Goal: Transaction & Acquisition: Download file/media

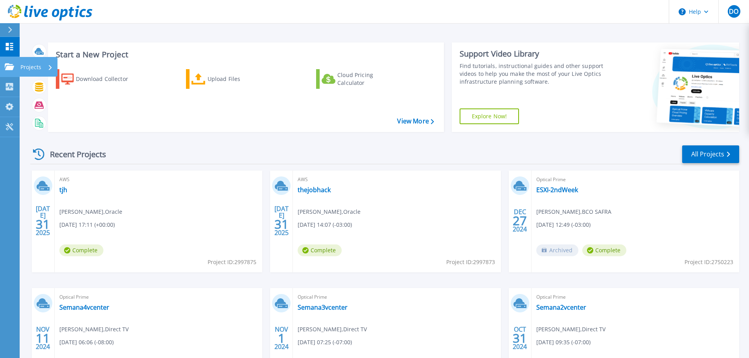
click at [9, 57] on link "Projects Projects" at bounding box center [10, 67] width 20 height 20
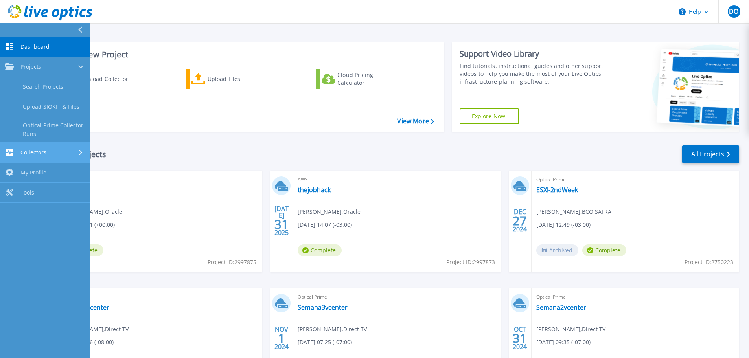
click at [31, 152] on span "Collectors" at bounding box center [33, 152] width 26 height 7
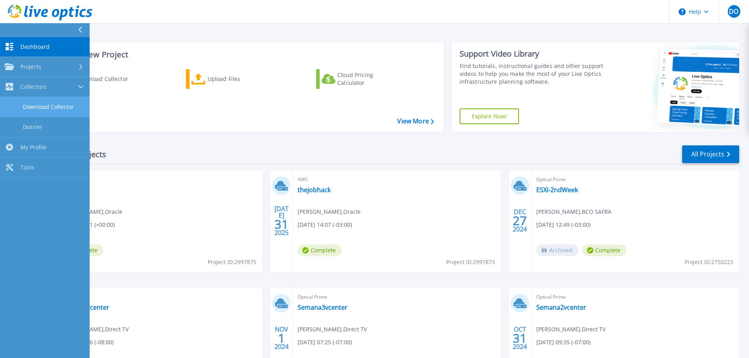
click at [49, 104] on link "Download Collector" at bounding box center [45, 107] width 90 height 20
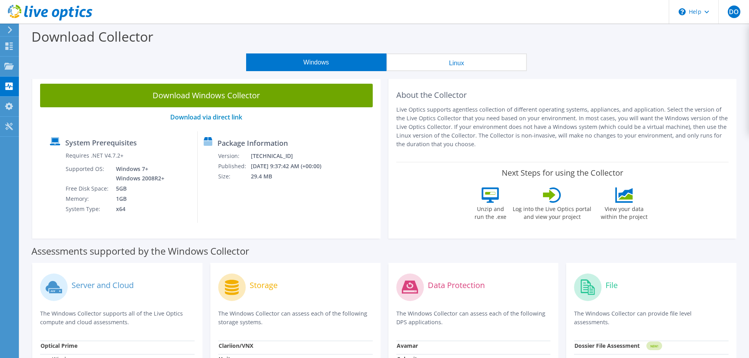
click at [280, 64] on button "Windows" at bounding box center [316, 62] width 140 height 18
click at [292, 64] on button "Windows" at bounding box center [316, 62] width 140 height 18
click at [199, 118] on link "Download via direct link" at bounding box center [206, 117] width 72 height 9
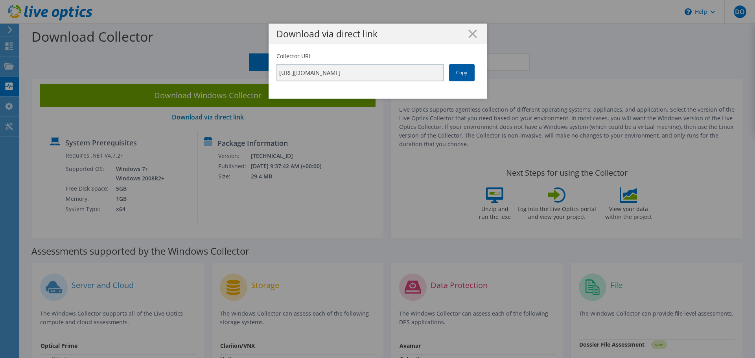
click at [460, 72] on link "Copy" at bounding box center [462, 72] width 26 height 17
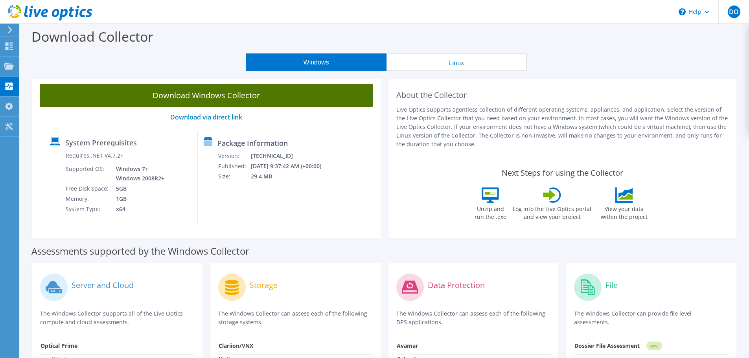
click at [194, 93] on link "Download Windows Collector" at bounding box center [206, 96] width 333 height 24
